Goal: Transaction & Acquisition: Obtain resource

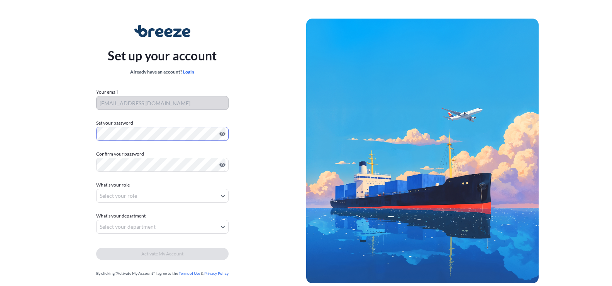
click at [86, 132] on div "Set up your account Already have an account? Login Your email [EMAIL_ADDRESS][D…" at bounding box center [163, 150] width 288 height 283
click at [219, 165] on icon "Show password" at bounding box center [222, 165] width 6 height 6
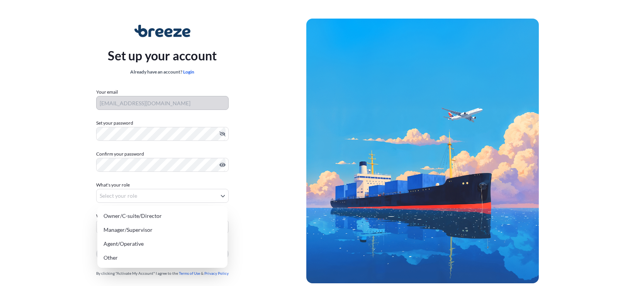
click at [131, 194] on body "Set up your account Already have an account? Login Your email [EMAIL_ADDRESS][D…" at bounding box center [306, 154] width 612 height 309
click at [136, 242] on div "Agent/Operative" at bounding box center [162, 243] width 124 height 14
select select "agent/operative"
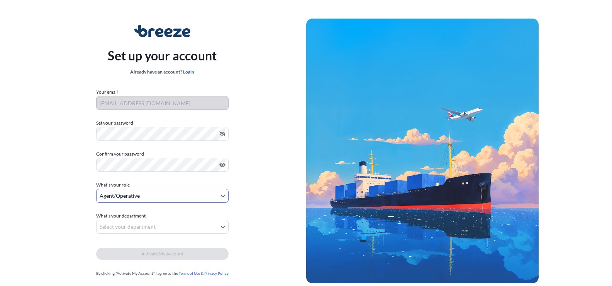
scroll to position [24, 0]
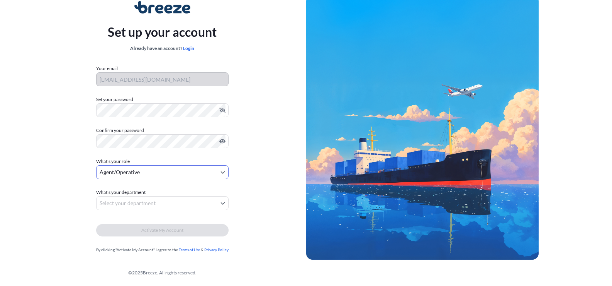
click at [154, 202] on body "Set up your account Already have an account? Login Your email [EMAIL_ADDRESS][D…" at bounding box center [306, 130] width 612 height 309
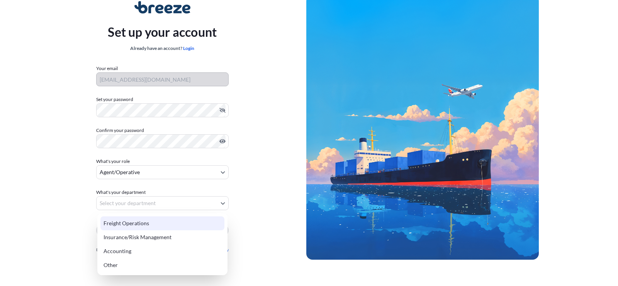
click at [141, 217] on div "Freight Operations" at bounding box center [162, 223] width 124 height 14
select select "freight operations"
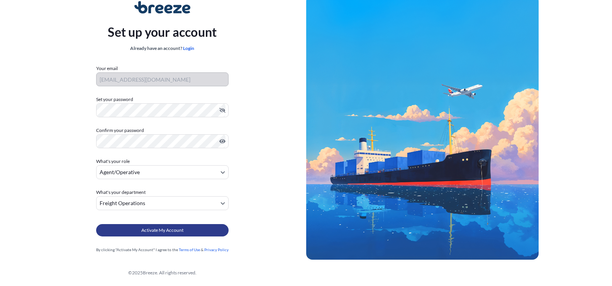
click at [158, 231] on span "Activate My Account" at bounding box center [162, 230] width 42 height 8
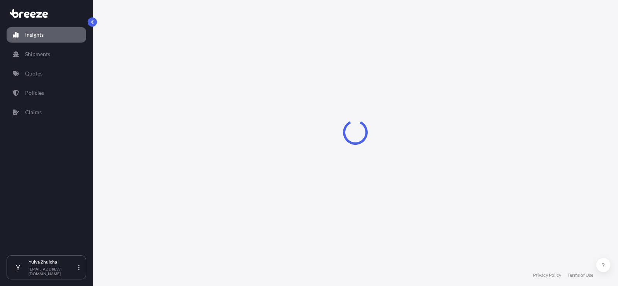
select select "2025"
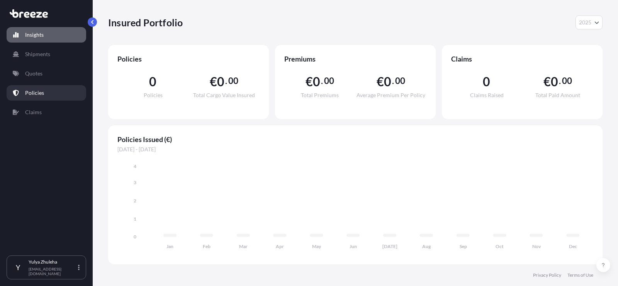
click at [32, 96] on p "Policies" at bounding box center [34, 93] width 19 height 8
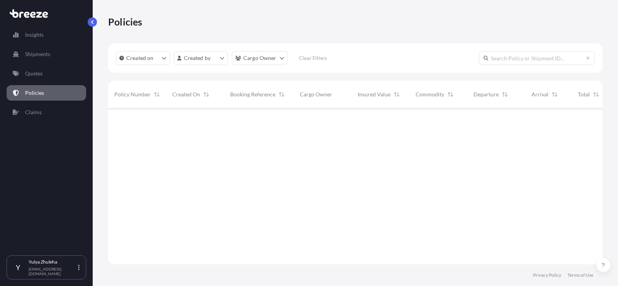
scroll to position [178, 489]
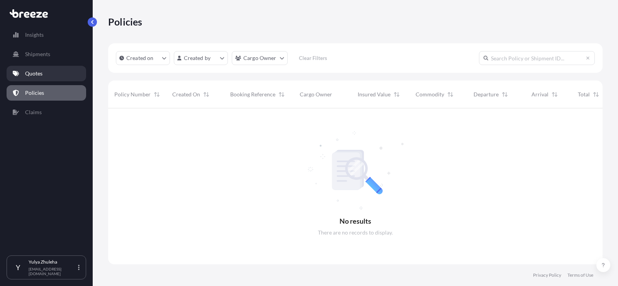
click at [28, 73] on p "Quotes" at bounding box center [33, 74] width 17 height 8
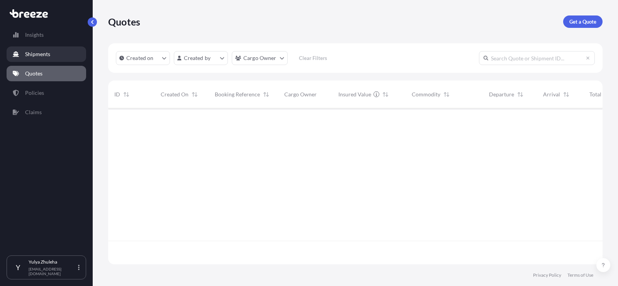
scroll to position [178, 489]
click at [46, 54] on p "Shipments" at bounding box center [37, 54] width 25 height 8
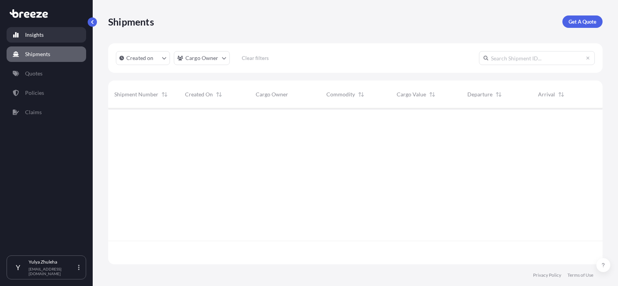
scroll to position [178, 489]
click at [35, 31] on link "Insights" at bounding box center [47, 34] width 80 height 15
select select "2025"
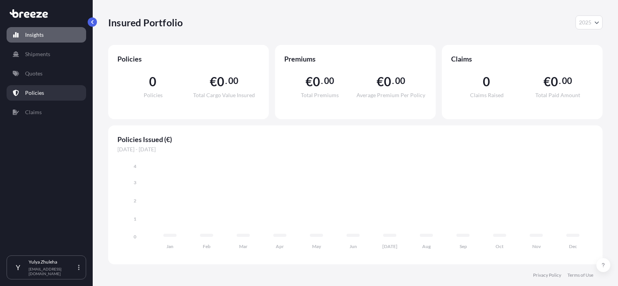
click at [34, 98] on link "Policies" at bounding box center [47, 92] width 80 height 15
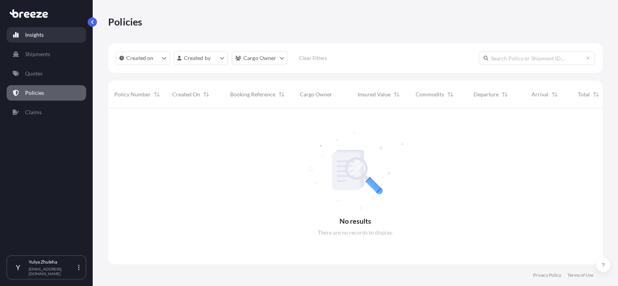
scroll to position [178, 489]
click at [34, 31] on p "Insights" at bounding box center [34, 35] width 19 height 8
select select "2025"
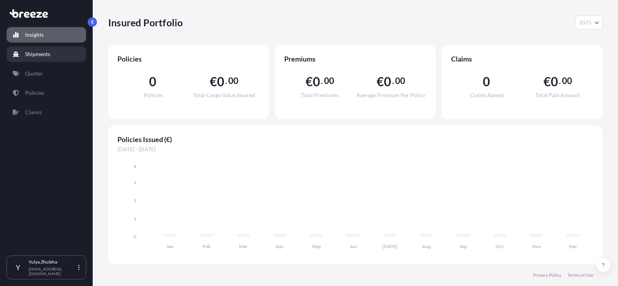
click at [47, 57] on p "Shipments" at bounding box center [37, 54] width 25 height 8
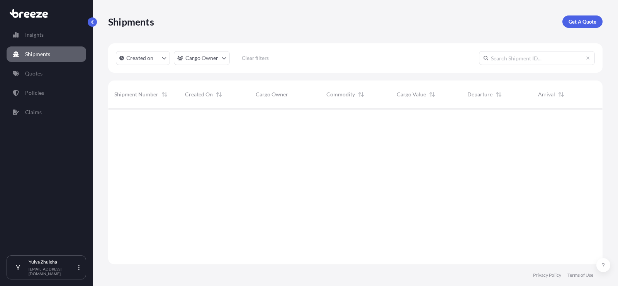
scroll to position [178, 489]
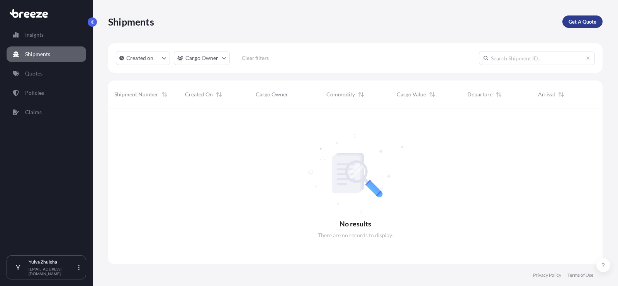
click at [589, 25] on p "Get A Quote" at bounding box center [583, 22] width 28 height 8
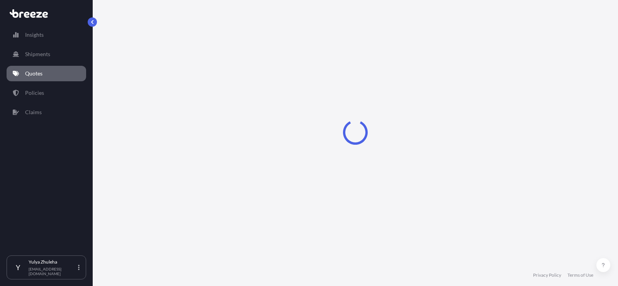
select select "Road"
select select "1"
